Goal: Task Accomplishment & Management: Manage account settings

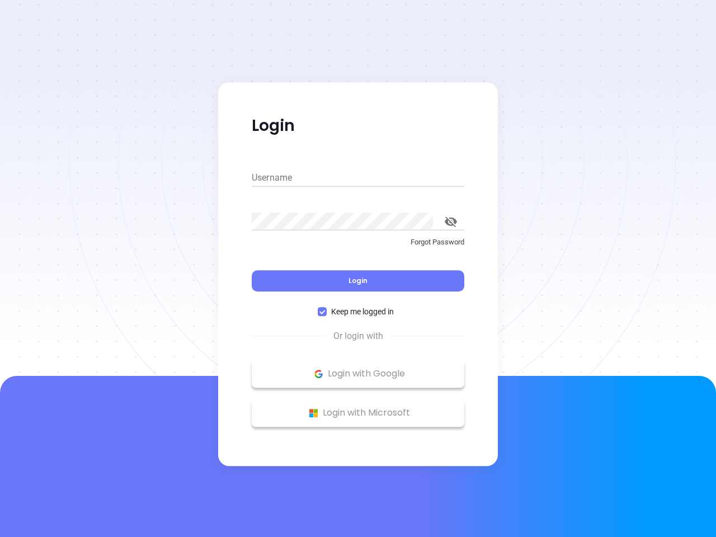
click at [358, 268] on div "Login" at bounding box center [358, 274] width 213 height 35
click at [358, 178] on input "Username" at bounding box center [358, 178] width 213 height 18
click at [451, 221] on icon "toggle password visibility" at bounding box center [451, 221] width 12 height 11
click at [358, 281] on span "Login" at bounding box center [357, 281] width 19 height 10
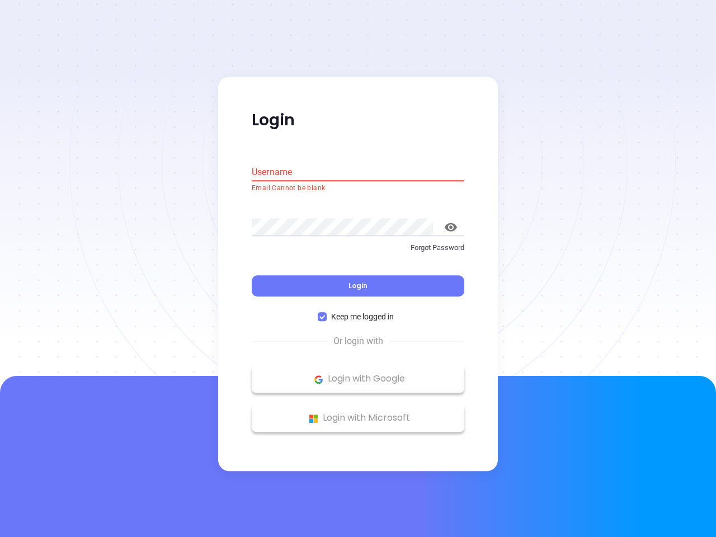
click at [358, 312] on span "Keep me logged in" at bounding box center [363, 317] width 72 height 12
click at [327, 313] on input "Keep me logged in" at bounding box center [322, 317] width 9 height 9
checkbox input "false"
click at [358, 374] on p "Login with Google" at bounding box center [357, 379] width 201 height 17
click at [358, 413] on p "Login with Microsoft" at bounding box center [357, 418] width 201 height 17
